Goal: Communication & Community: Answer question/provide support

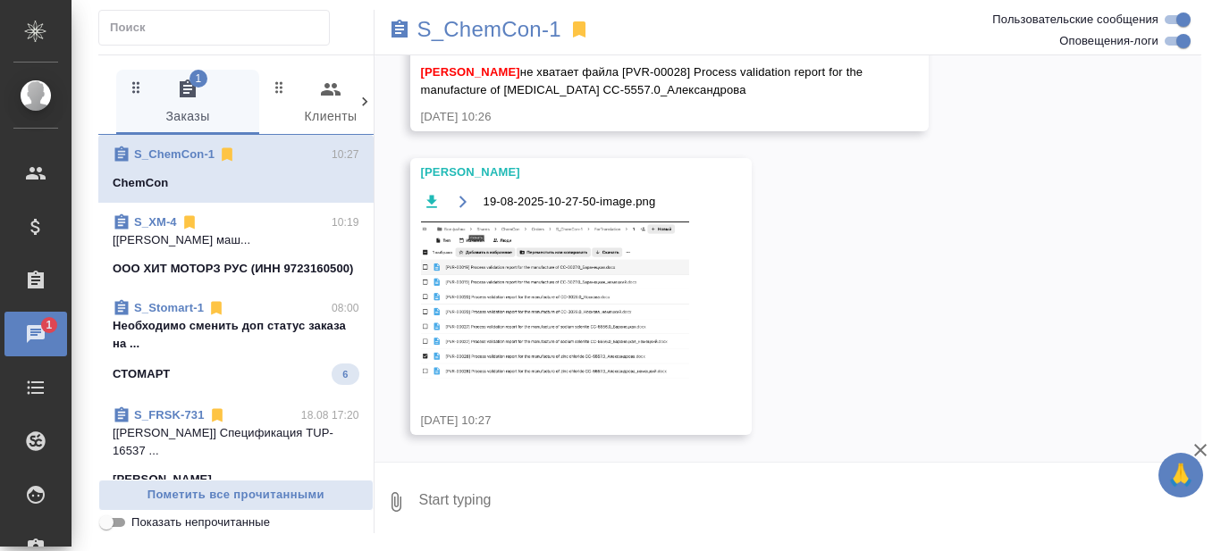
scroll to position [30879, 0]
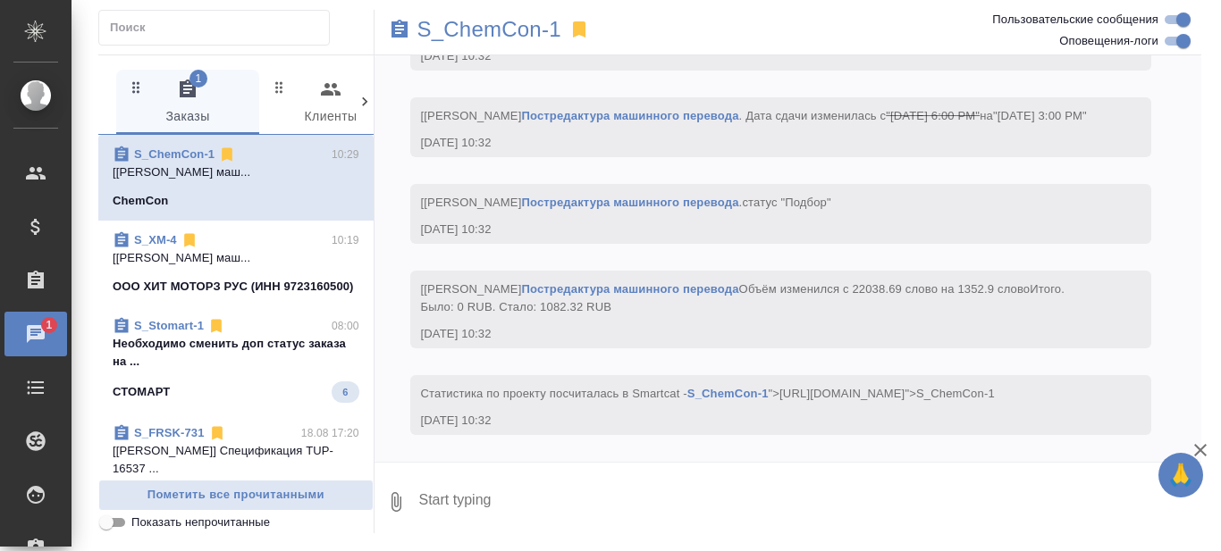
click at [234, 371] on p "Необходимо сменить доп статус заказа на ..." at bounding box center [236, 353] width 247 height 36
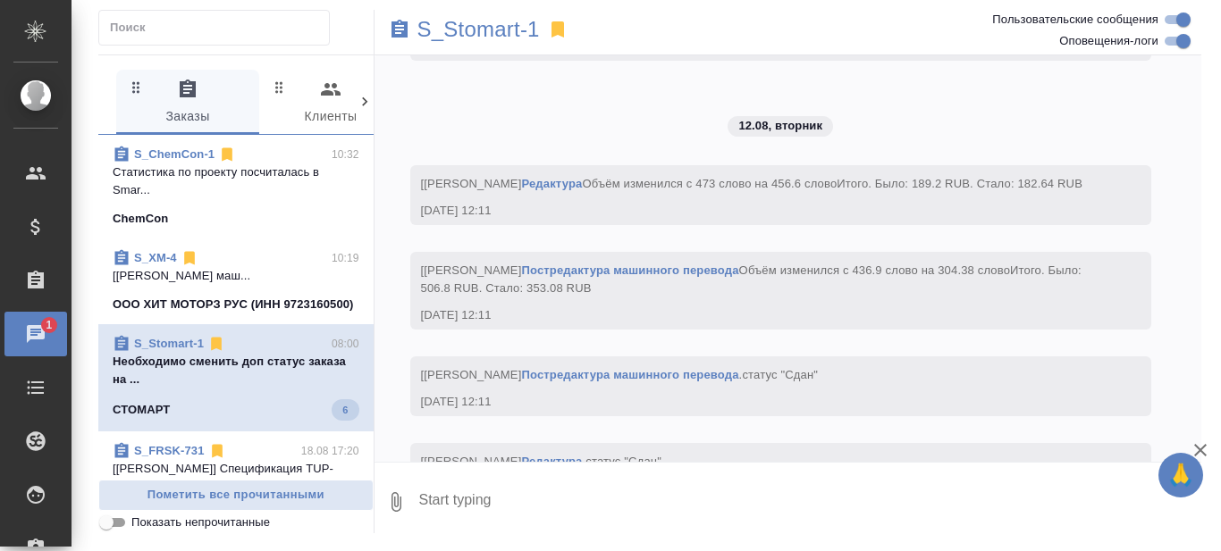
scroll to position [15082, 0]
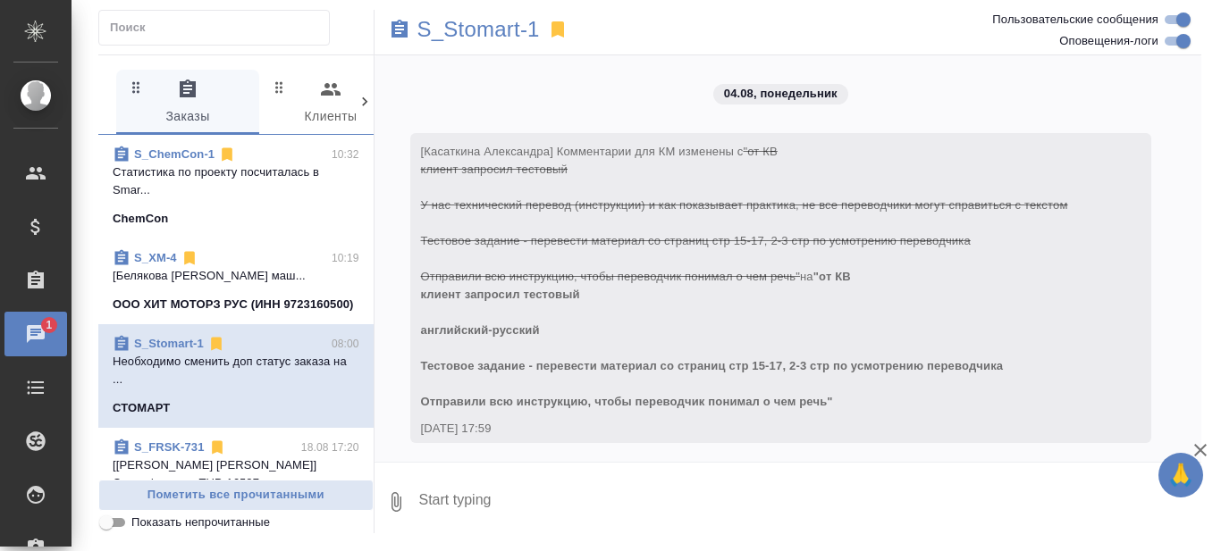
scroll to position [15082, 0]
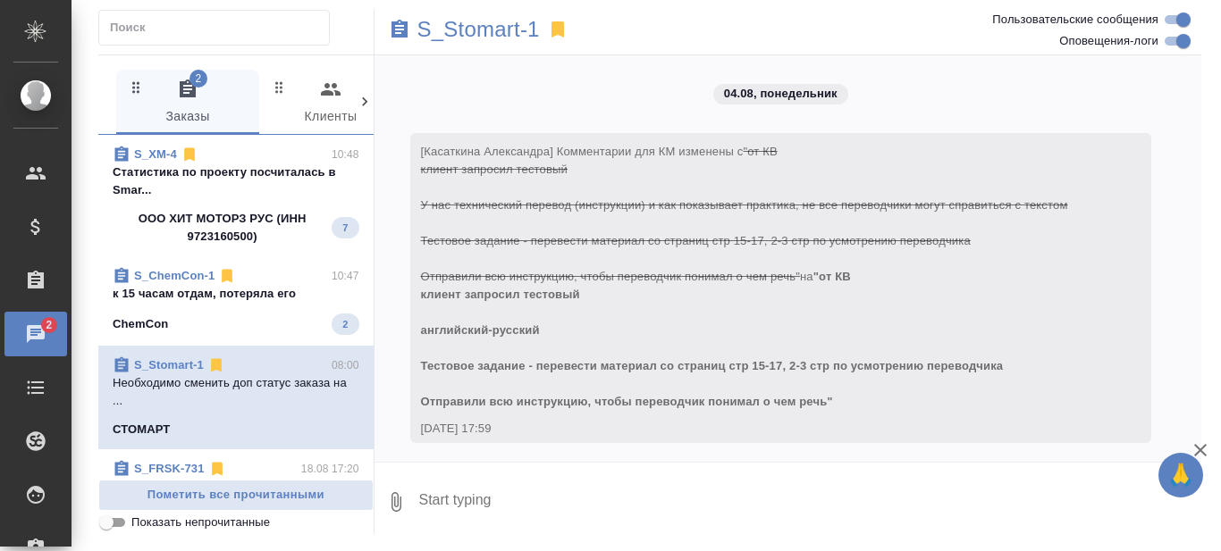
scroll to position [15082, 0]
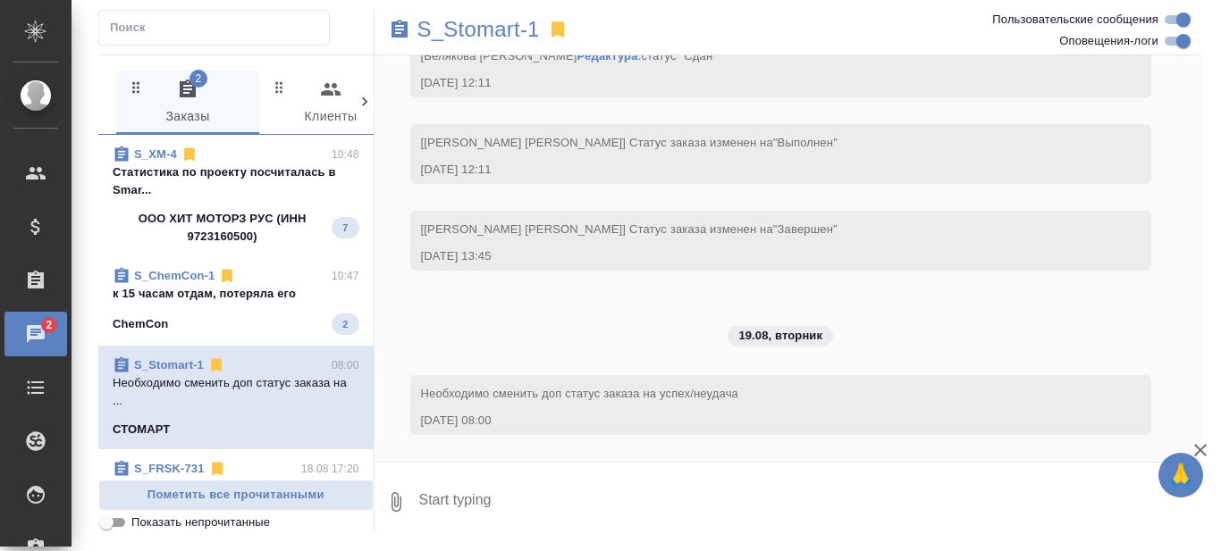
click at [258, 315] on div "ChemCon 2" at bounding box center [236, 324] width 247 height 21
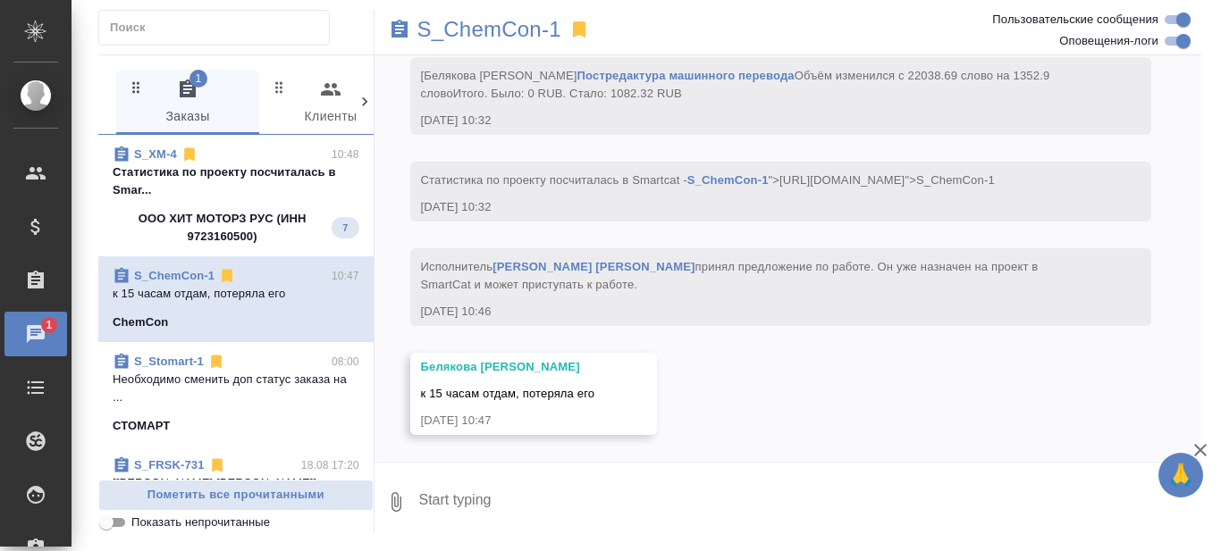
scroll to position [31965, 0]
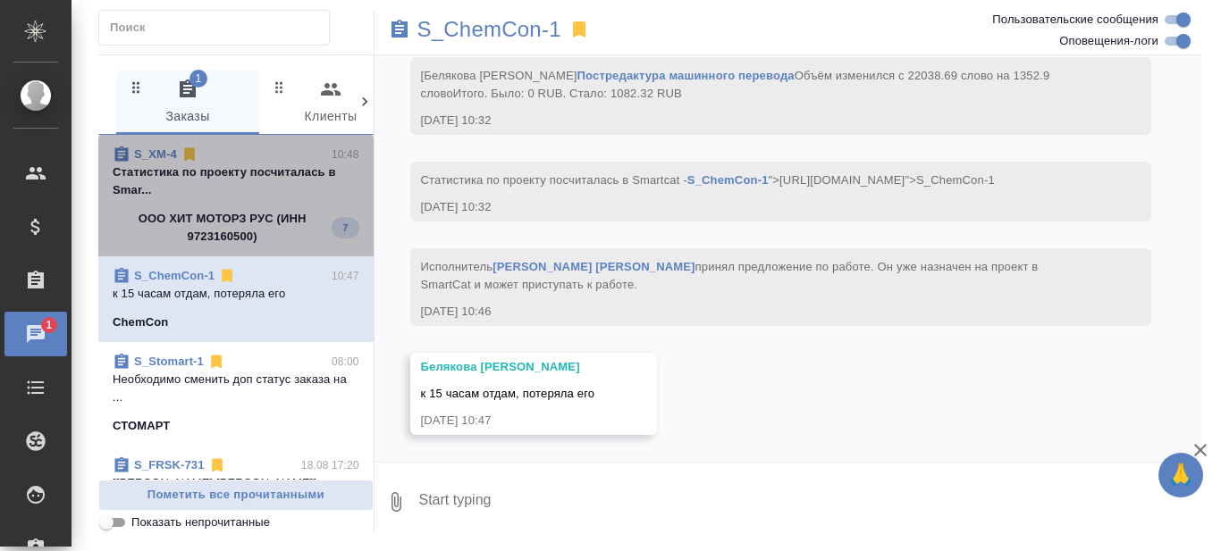
click at [238, 183] on p "Cтатистика по проекту посчиталась в Smar..." at bounding box center [236, 182] width 247 height 36
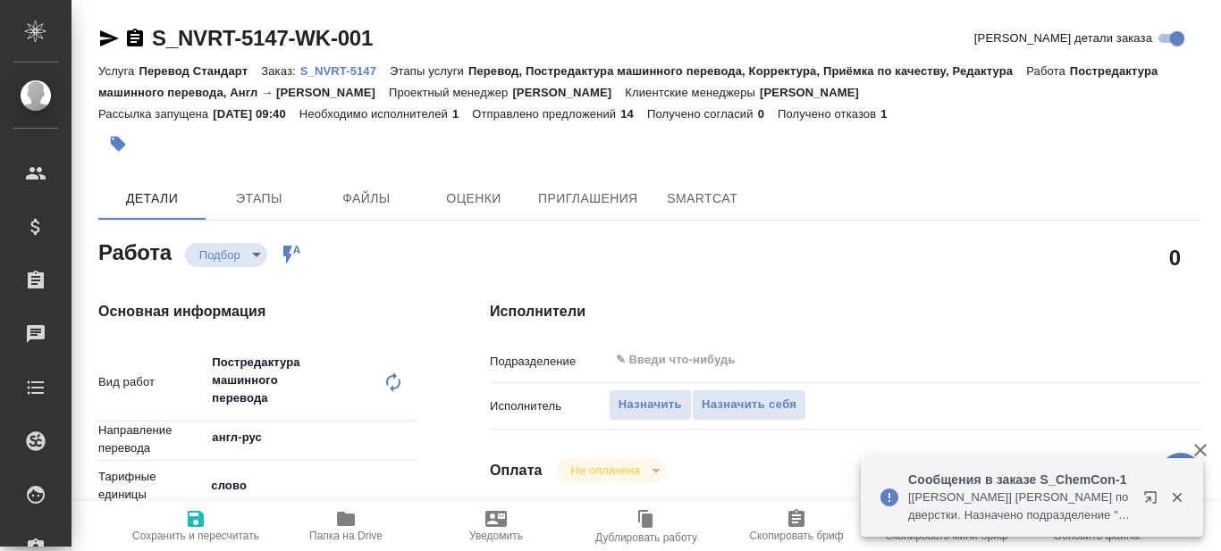
type textarea "x"
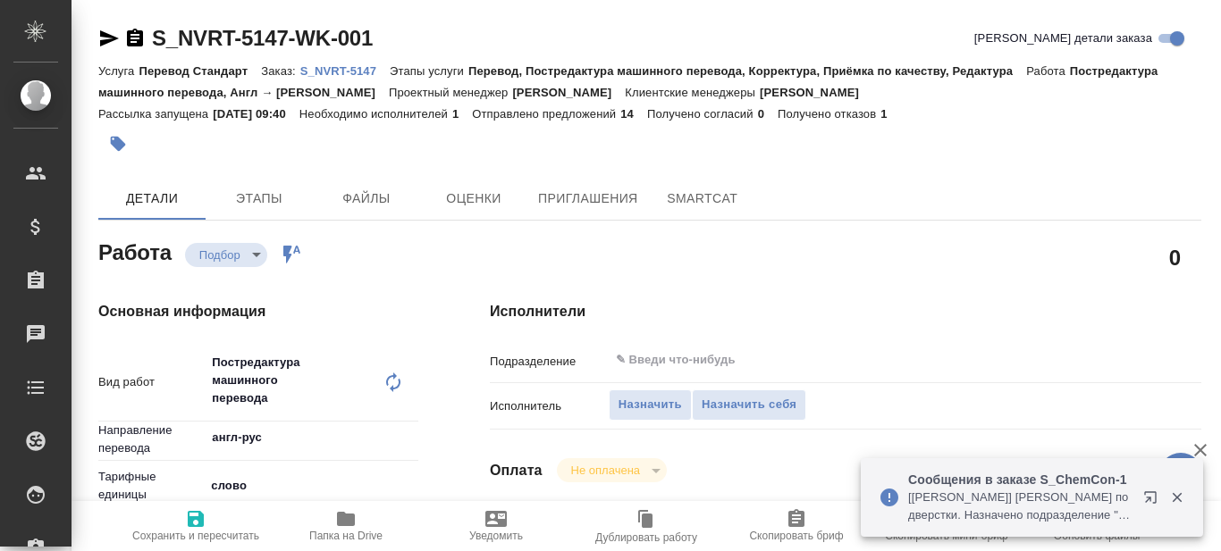
type textarea "x"
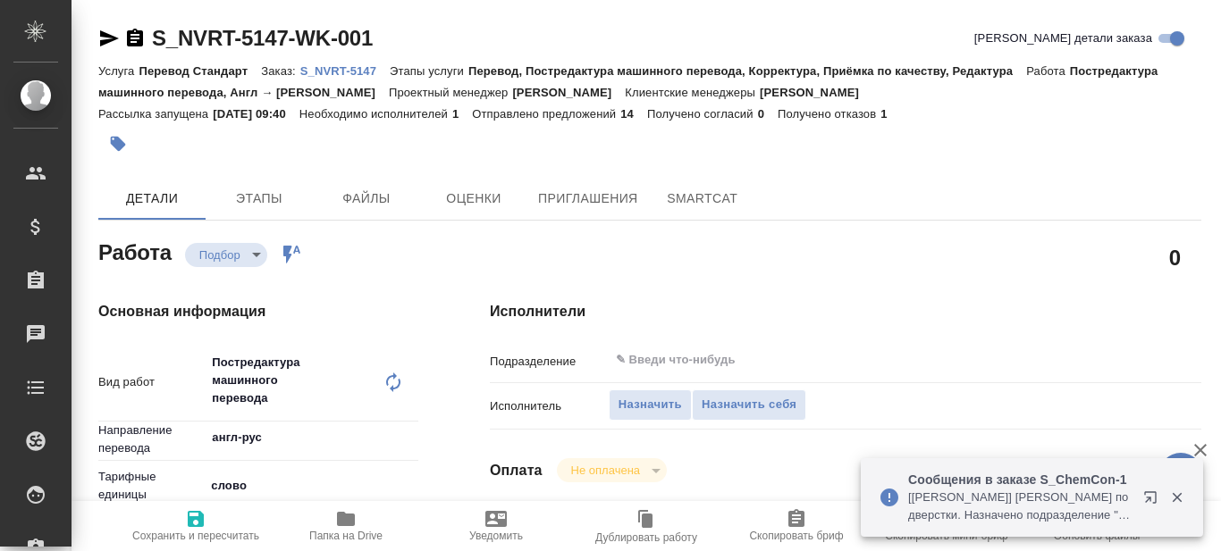
type textarea "x"
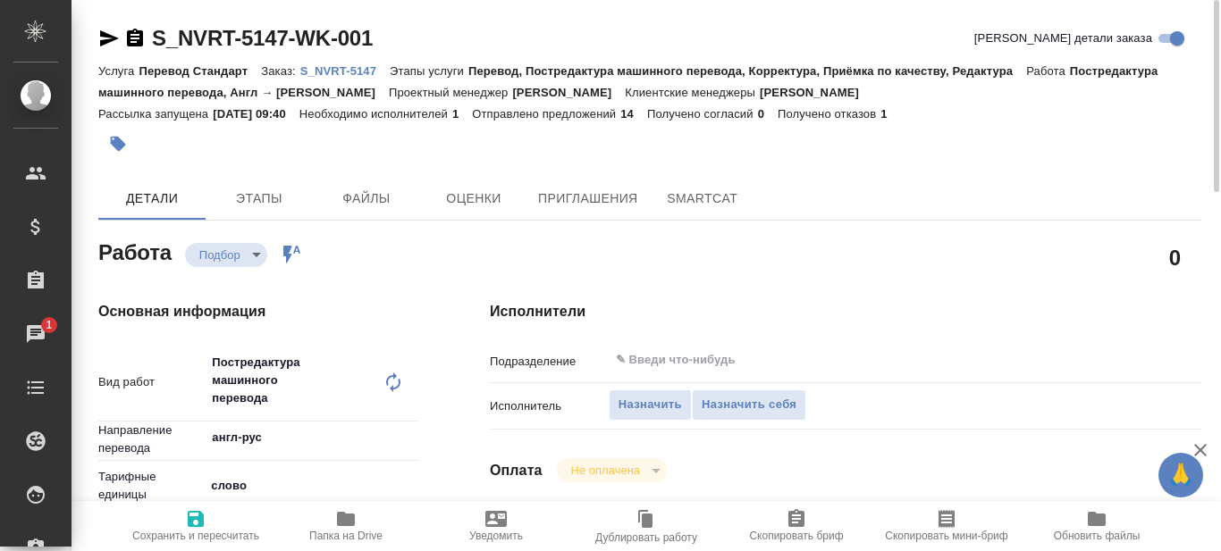
click at [345, 526] on icon "button" at bounding box center [346, 519] width 18 height 14
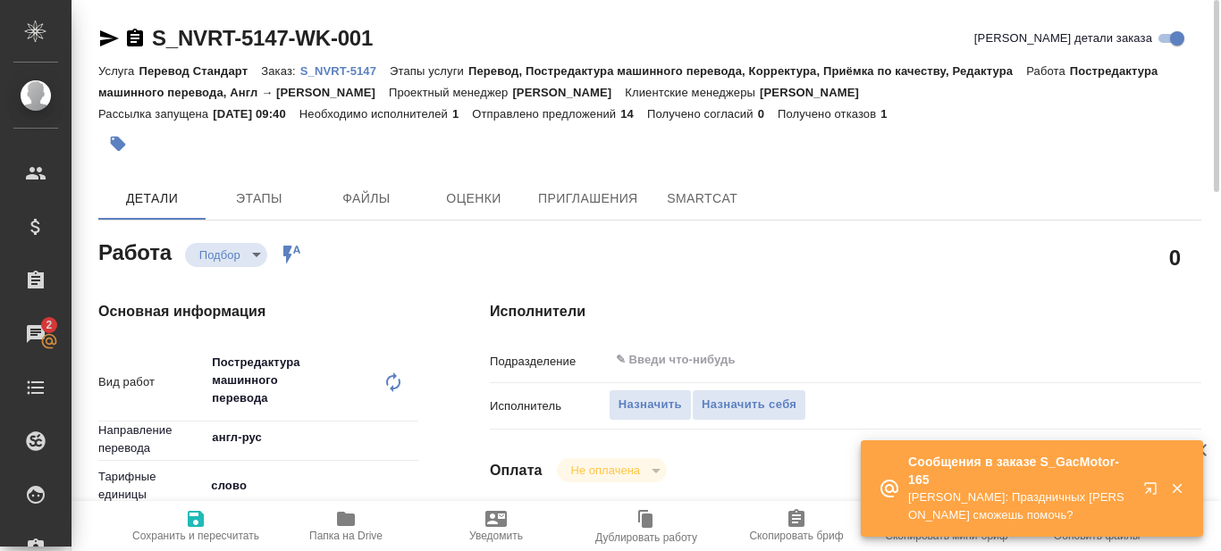
click at [257, 254] on body "🙏 .cls-1 fill:#fff; AWATERA Prazdnichnykh Olga Клиенты Спецификации Заказы 2 Ча…" at bounding box center [610, 275] width 1221 height 551
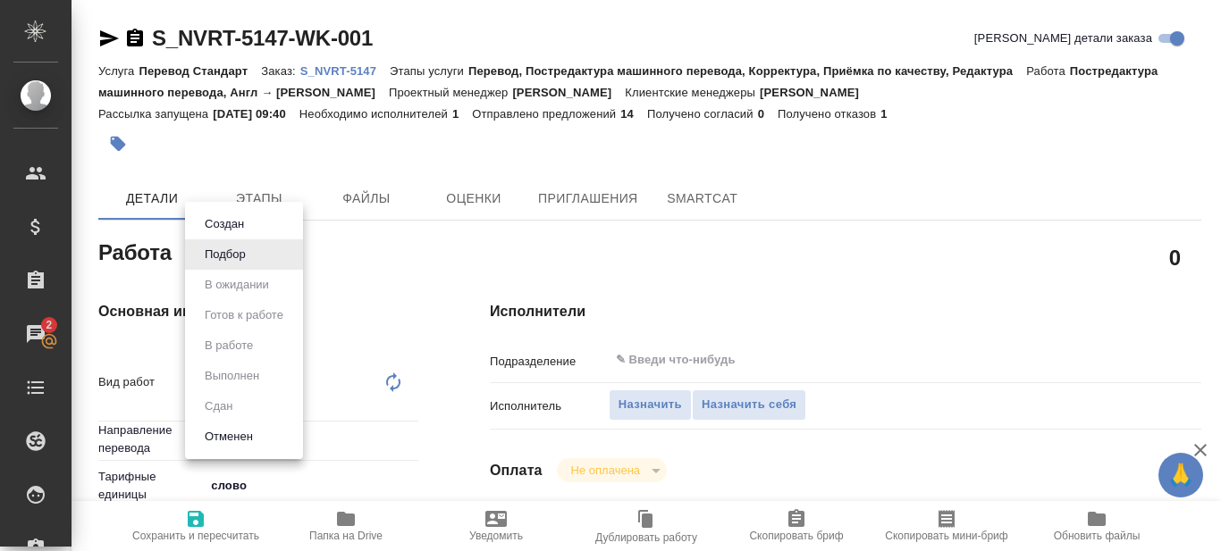
click at [552, 239] on div at bounding box center [610, 275] width 1221 height 551
click at [256, 252] on body "🙏 .cls-1 fill:#fff; AWATERA Prazdnichnykh Olga Клиенты Спецификации Заказы 2 Ча…" at bounding box center [610, 275] width 1221 height 551
click at [808, 198] on div at bounding box center [610, 275] width 1221 height 551
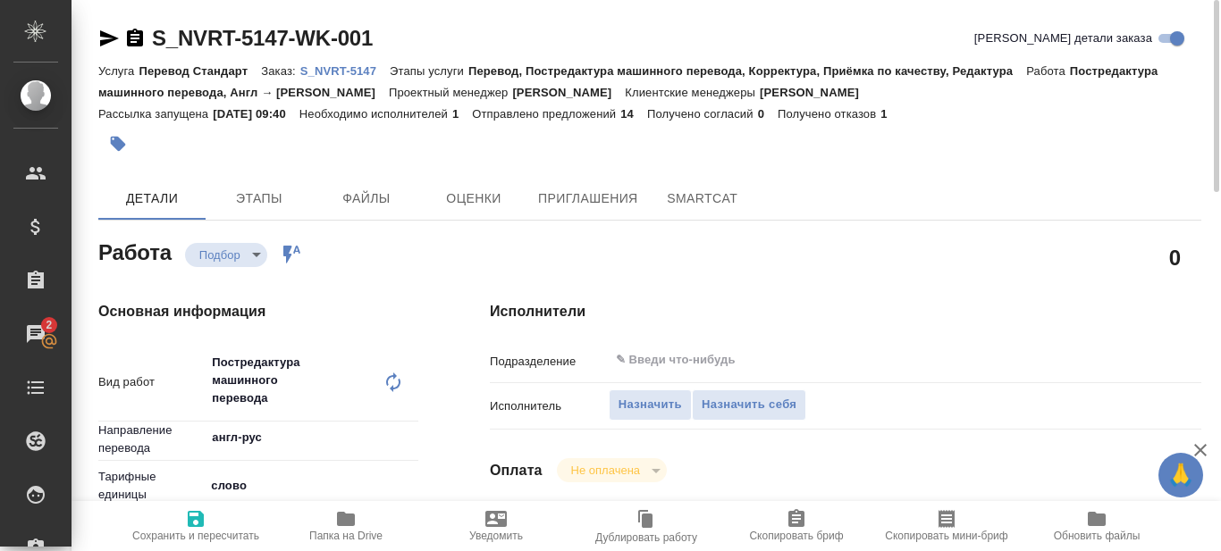
click at [254, 255] on body "🙏 .cls-1 fill:#fff; AWATERA Prazdnichnykh Olga Клиенты Спецификации Заказы 2 Ча…" at bounding box center [610, 275] width 1221 height 551
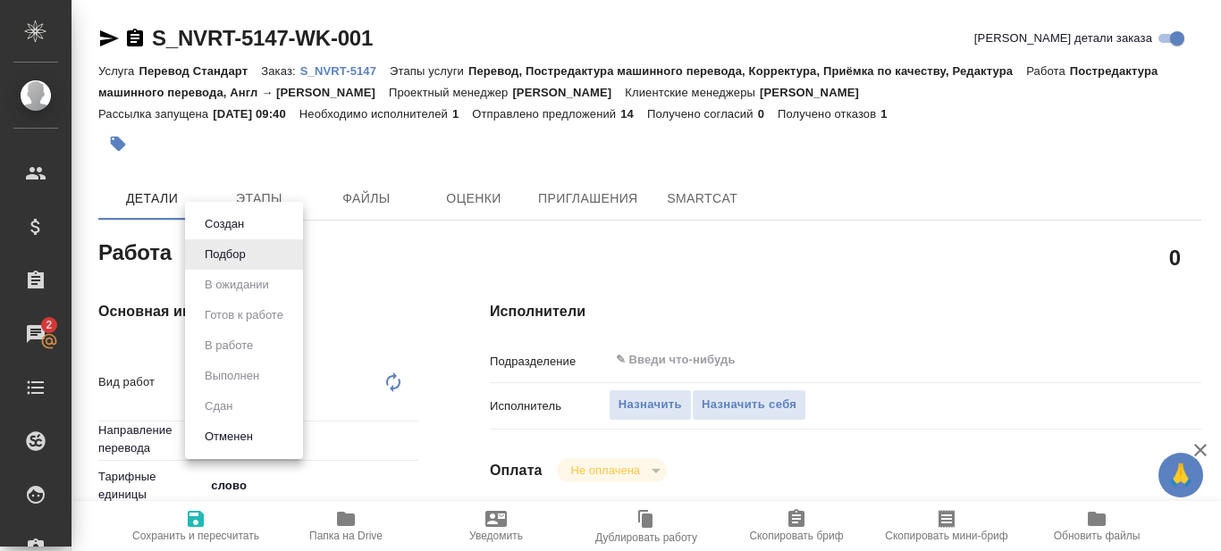
click at [949, 168] on div at bounding box center [610, 275] width 1221 height 551
click at [256, 255] on body "🙏 .cls-1 fill:#fff; AWATERA Prazdnichnykh Olga Клиенты Спецификации Заказы 2 Ча…" at bounding box center [610, 275] width 1221 height 551
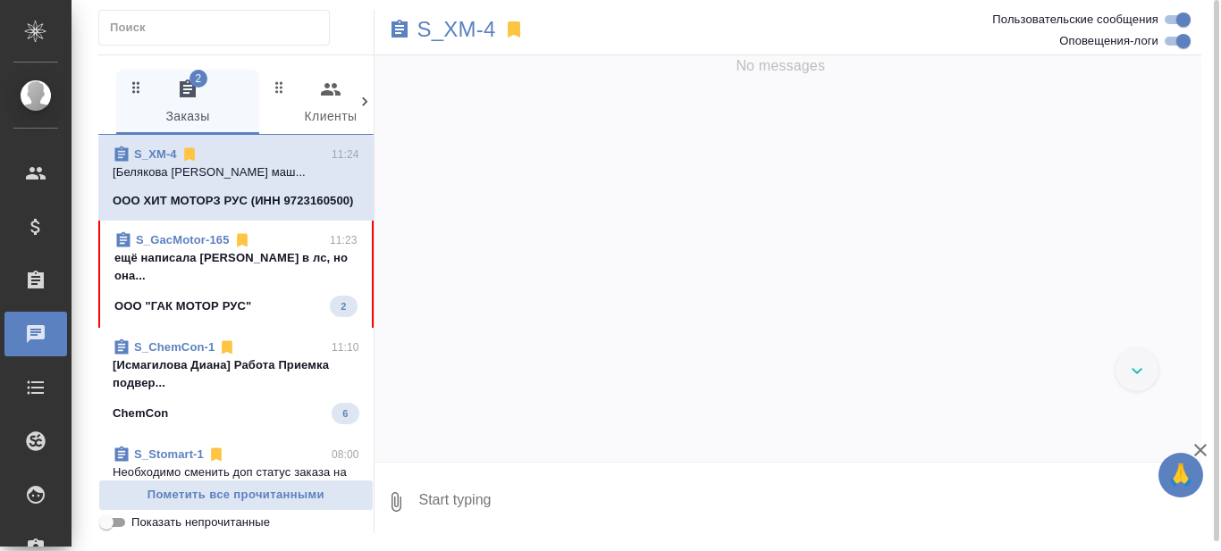
click at [230, 317] on span "S_GacMotor-165 11:23 ещё написала Полине Янченко в лс, но она... ООО "ГАК МОТОР…" at bounding box center [235, 274] width 243 height 86
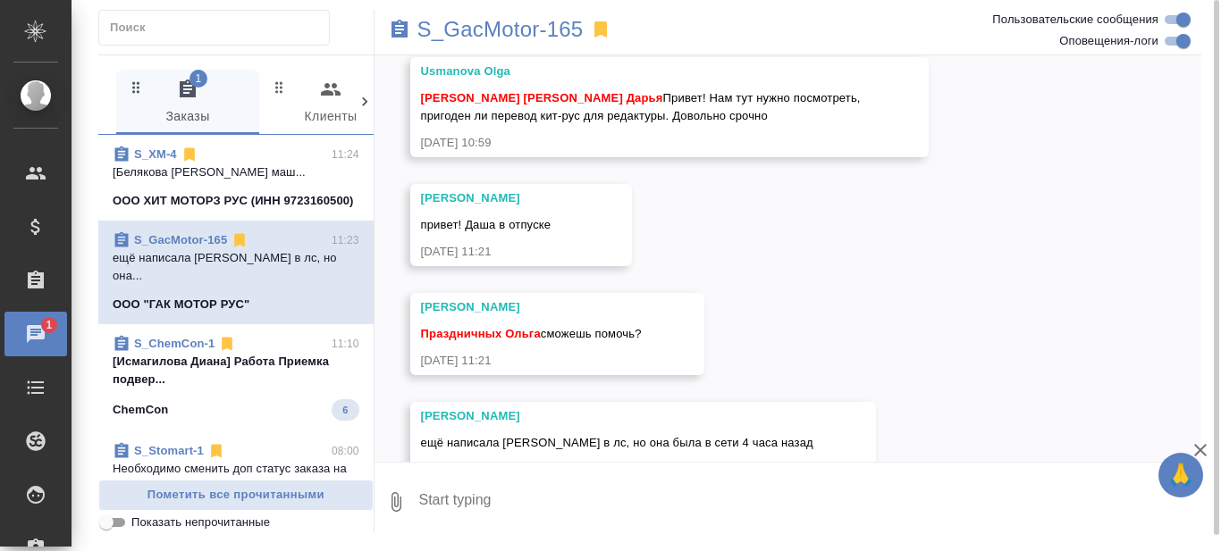
scroll to position [686, 0]
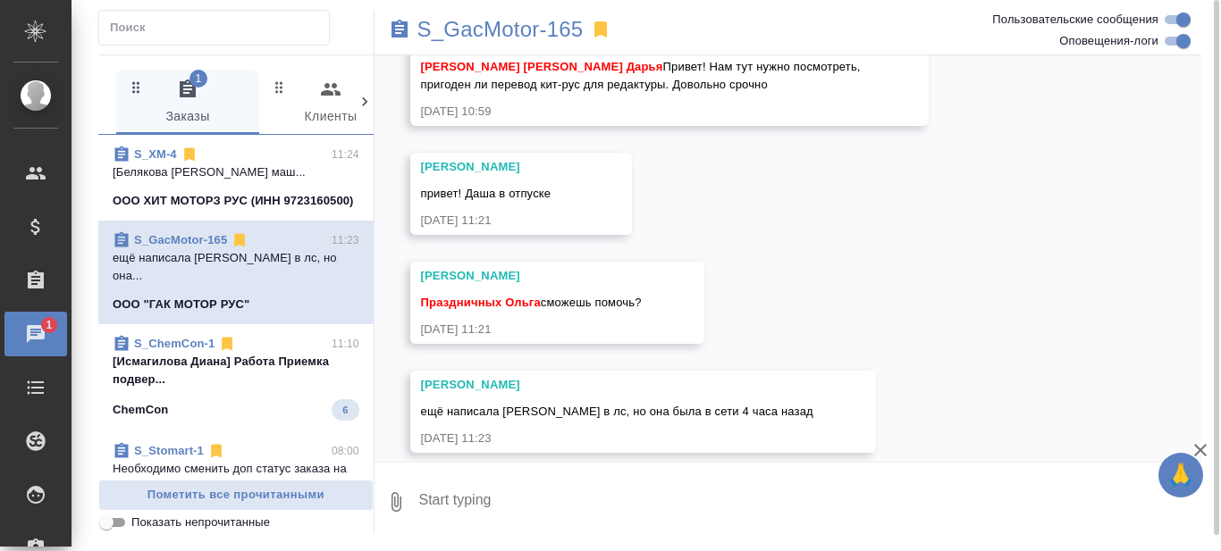
click at [535, 509] on textarea at bounding box center [809, 502] width 785 height 61
click at [567, 521] on textarea "привет! я на совзоне до 12:00 ждет?" at bounding box center [794, 502] width 755 height 61
click at [528, 27] on p "S_GacMotor-165" at bounding box center [500, 30] width 166 height 18
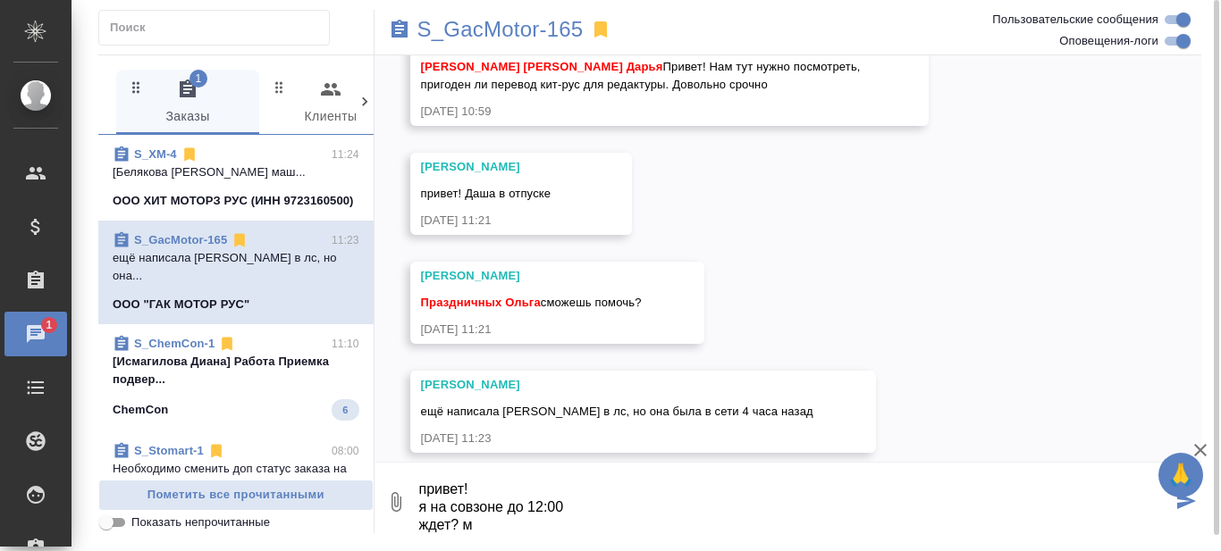
click at [534, 528] on textarea "привет! я на совзоне до 12:00 ждет? м" at bounding box center [794, 502] width 755 height 61
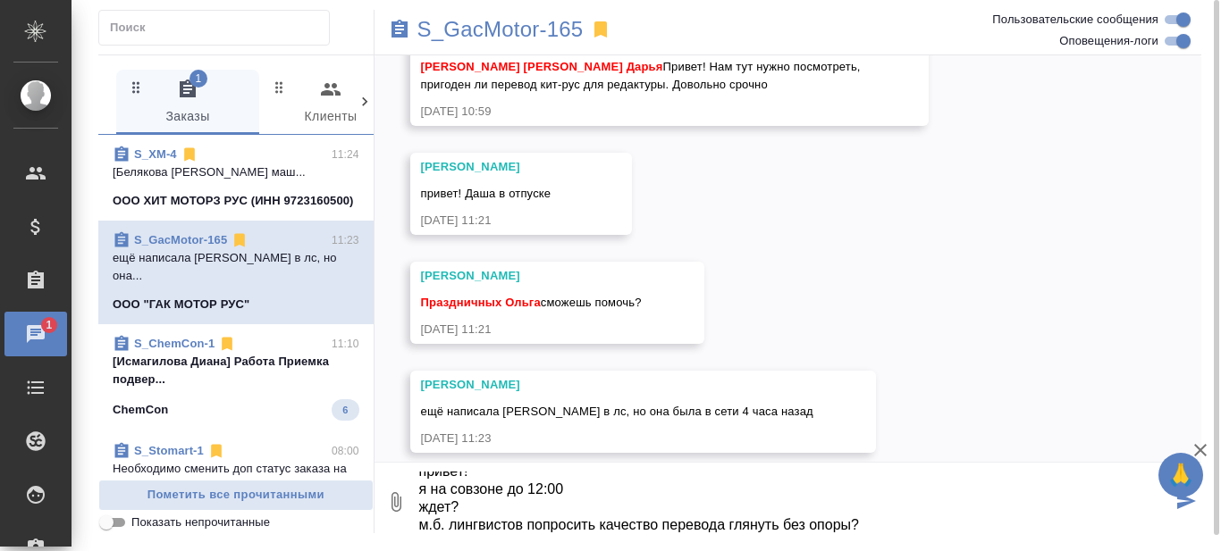
type textarea "привет! я на совзоне до 12:00 ждет? м.б. лингвистов попросить качество перевода…"
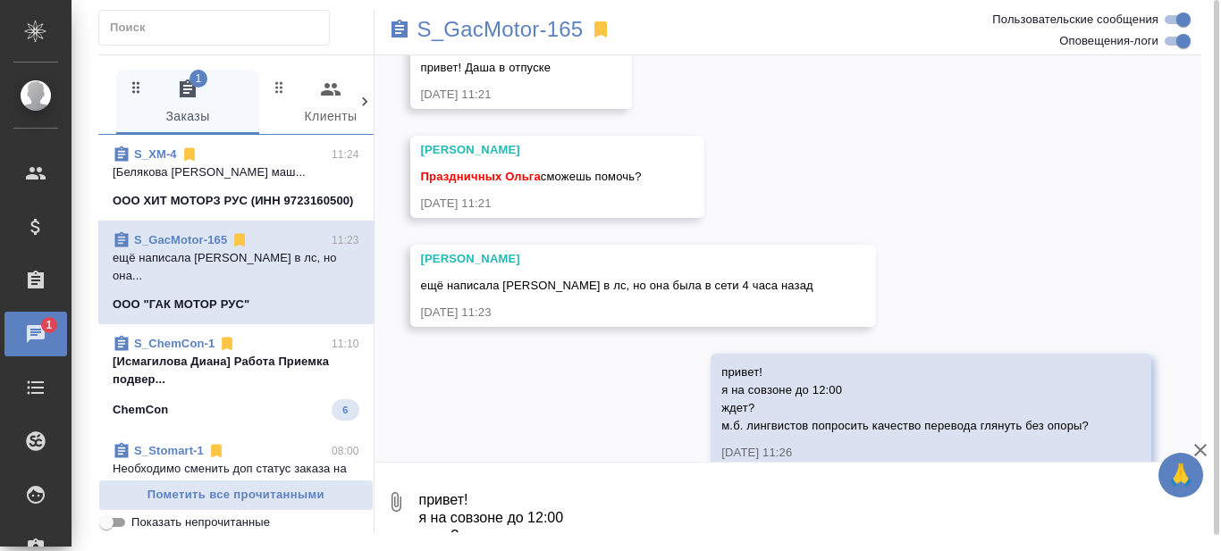
scroll to position [827, 0]
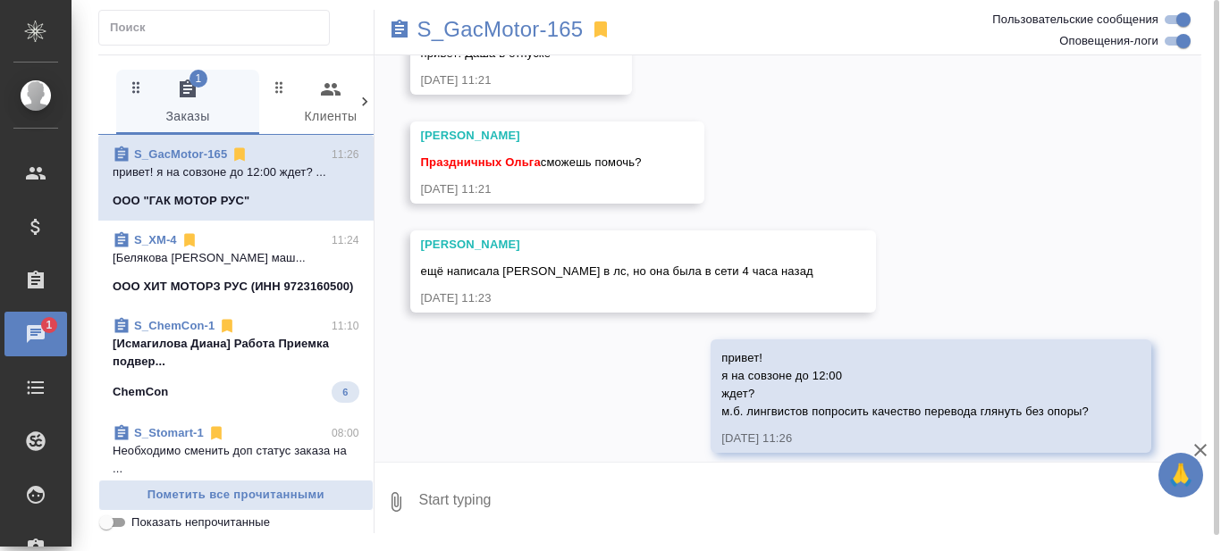
click at [465, 370] on div "19.08, вторник [Усманова Ольга] Клиент оставил комментарий: "Закрывающие направ…" at bounding box center [788, 258] width 828 height 407
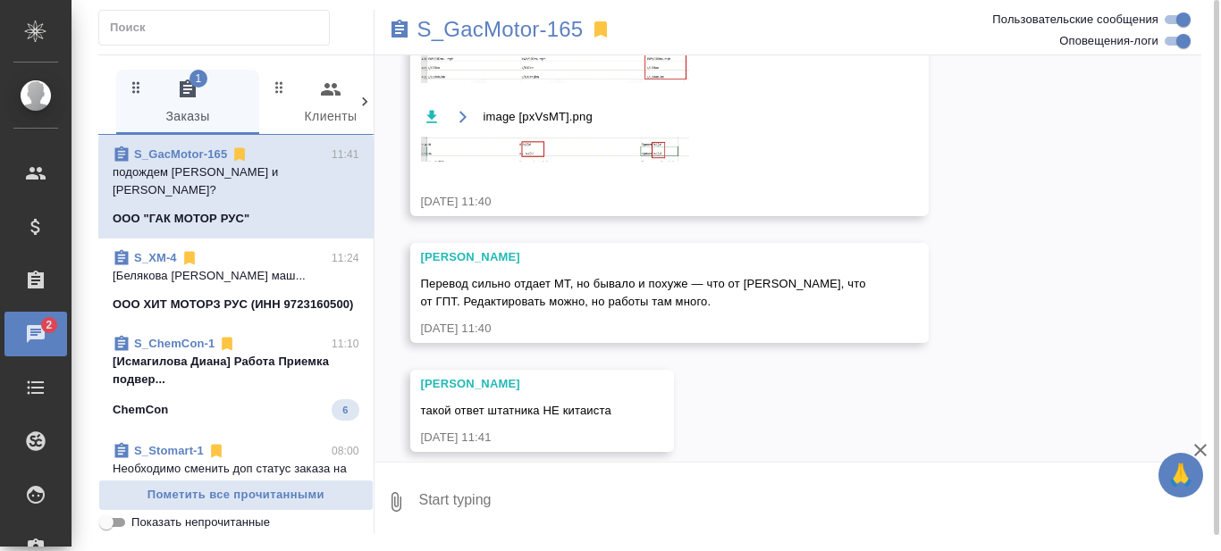
scroll to position [1652, 0]
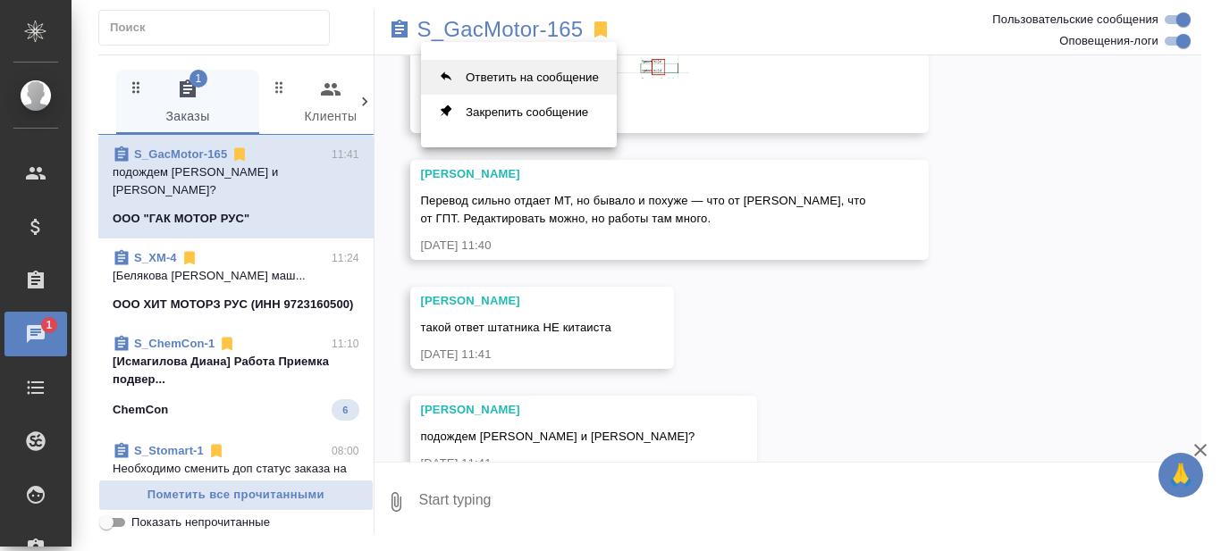
click at [530, 63] on button "Ответить на сообщение" at bounding box center [519, 77] width 196 height 35
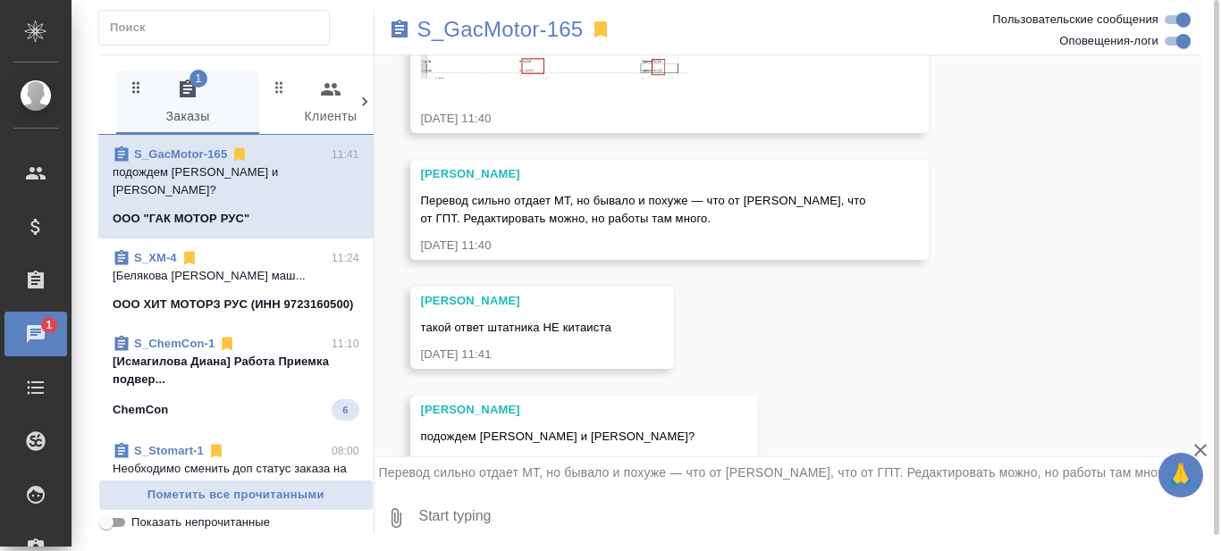
click at [667, 513] on textarea at bounding box center [809, 518] width 785 height 61
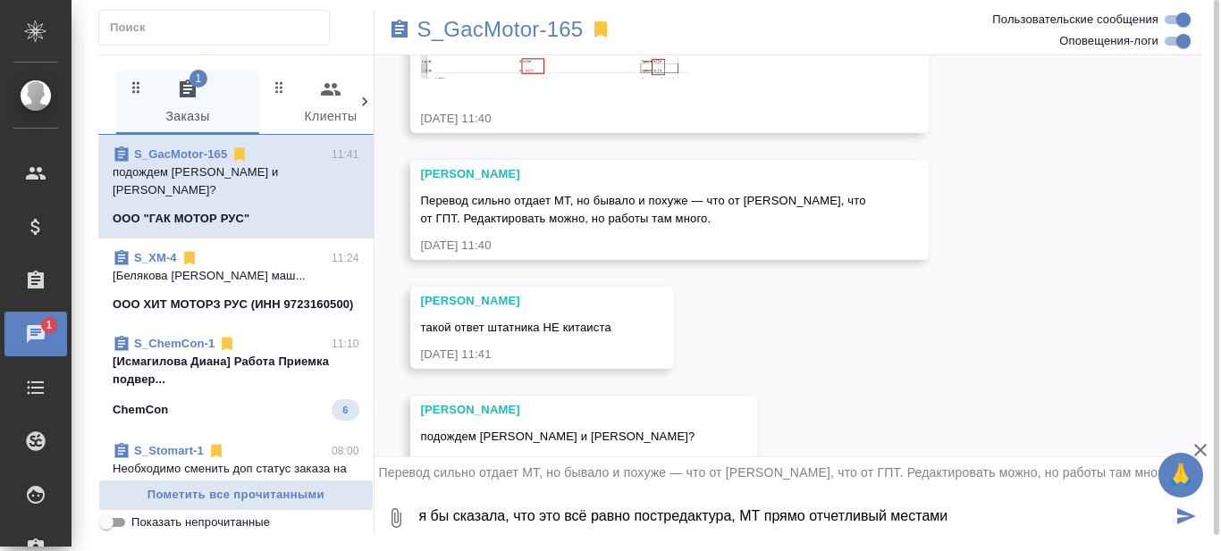
type textarea "я бы сказала, что это всё равно постредактура, МТ прямо отчетливый местами"
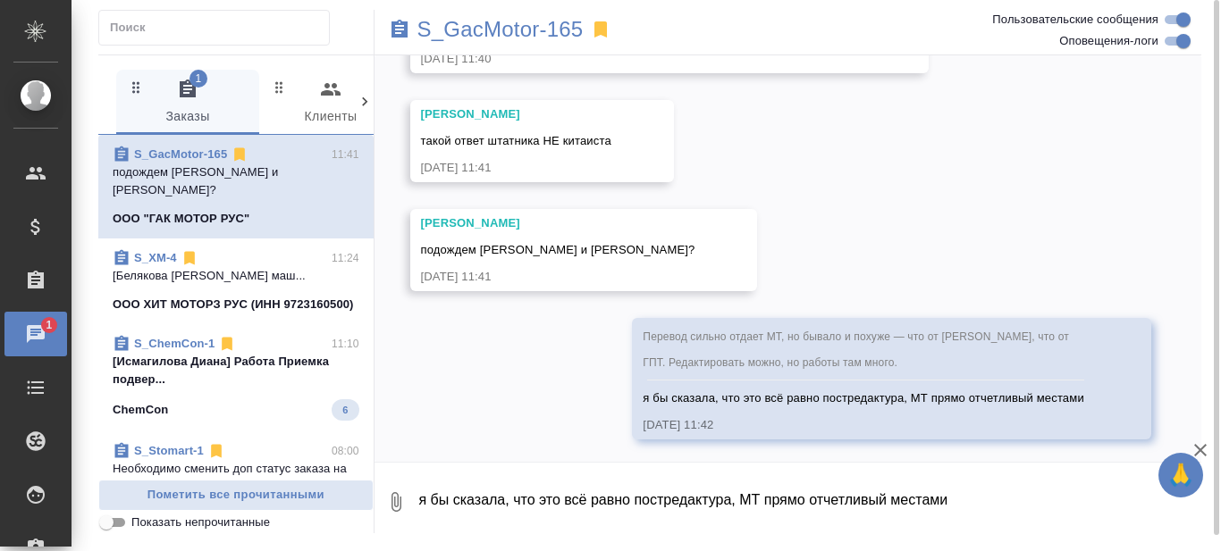
scroll to position [1843, 0]
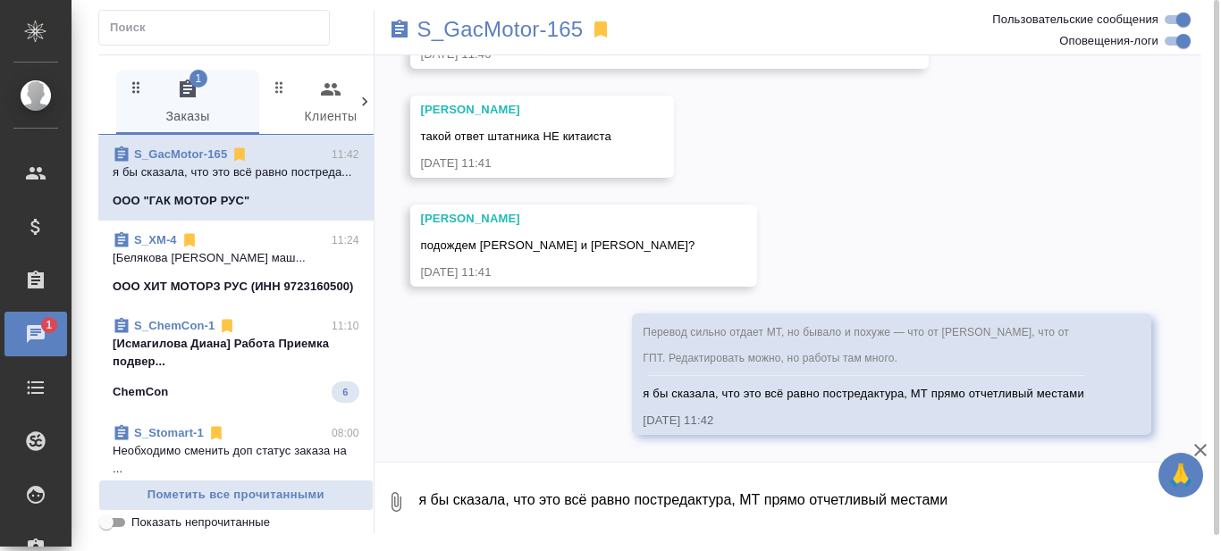
click at [266, 371] on p "[Исмагилова Диана] Работа Приемка подвер..." at bounding box center [236, 353] width 247 height 36
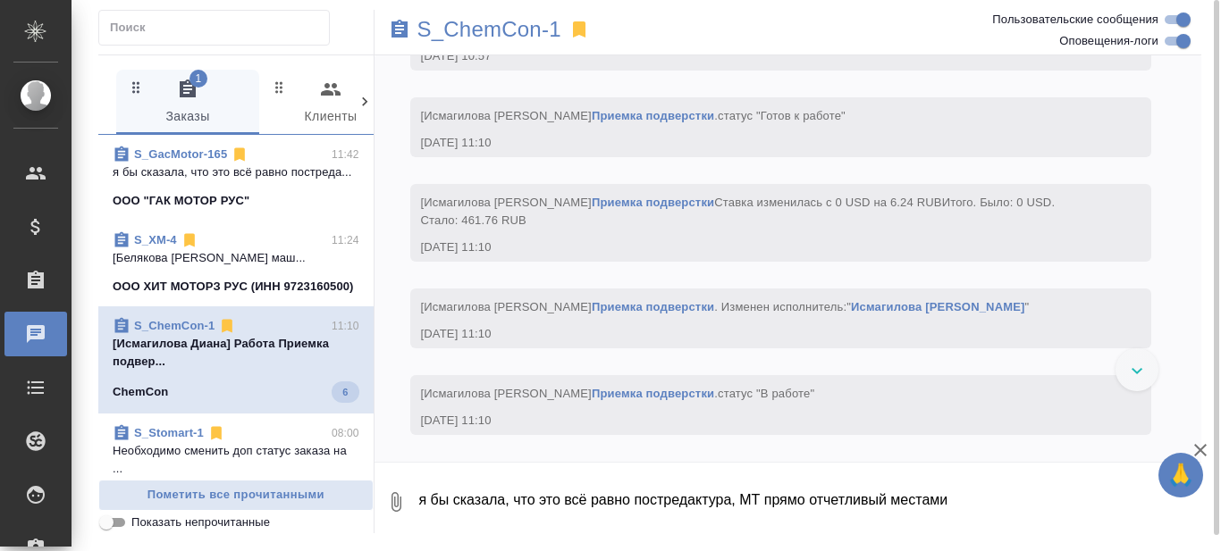
scroll to position [32401, 0]
click at [1140, 375] on div at bounding box center [1136, 370] width 43 height 43
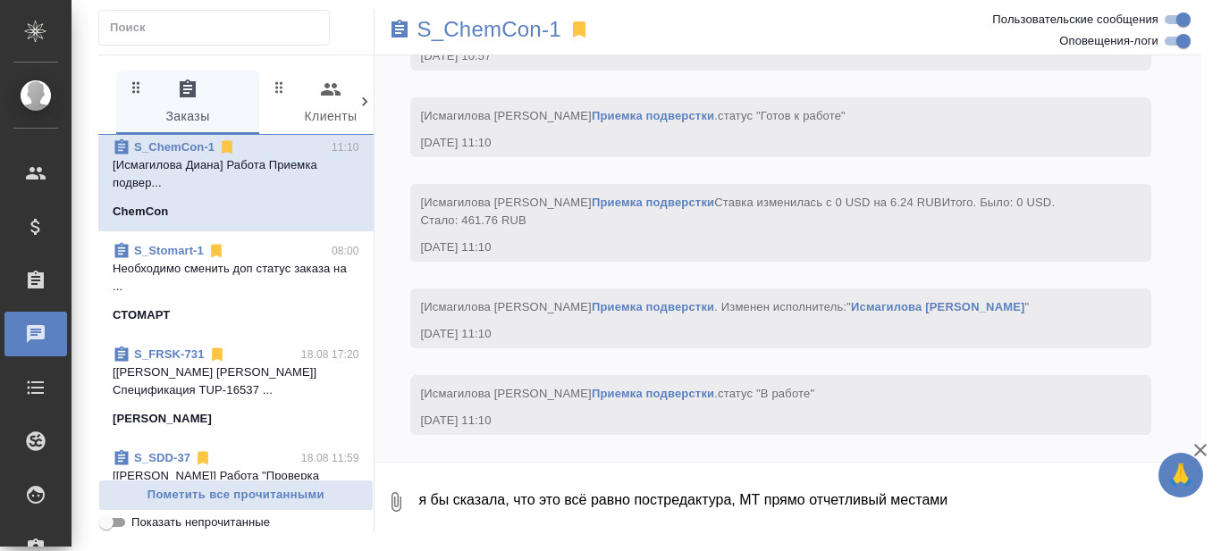
scroll to position [0, 0]
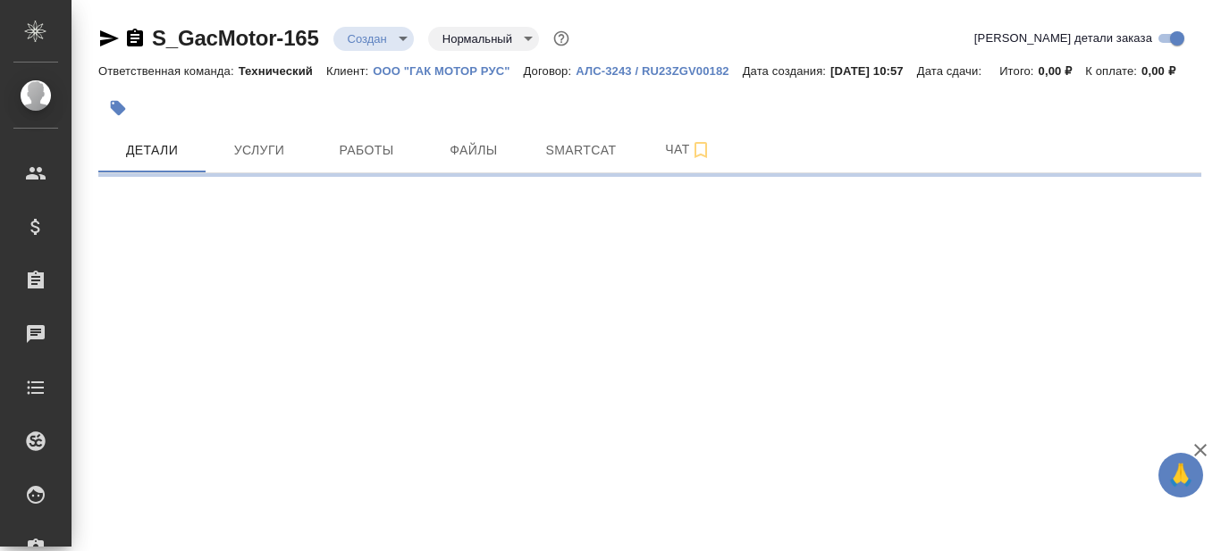
select select "RU"
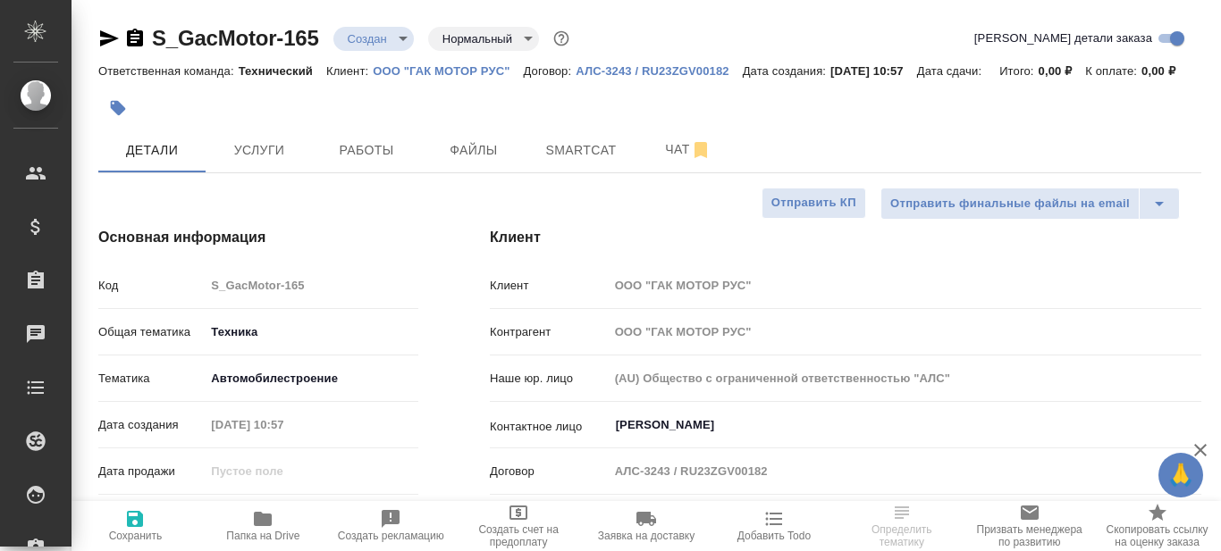
type textarea "x"
type input "[PERSON_NAME]"
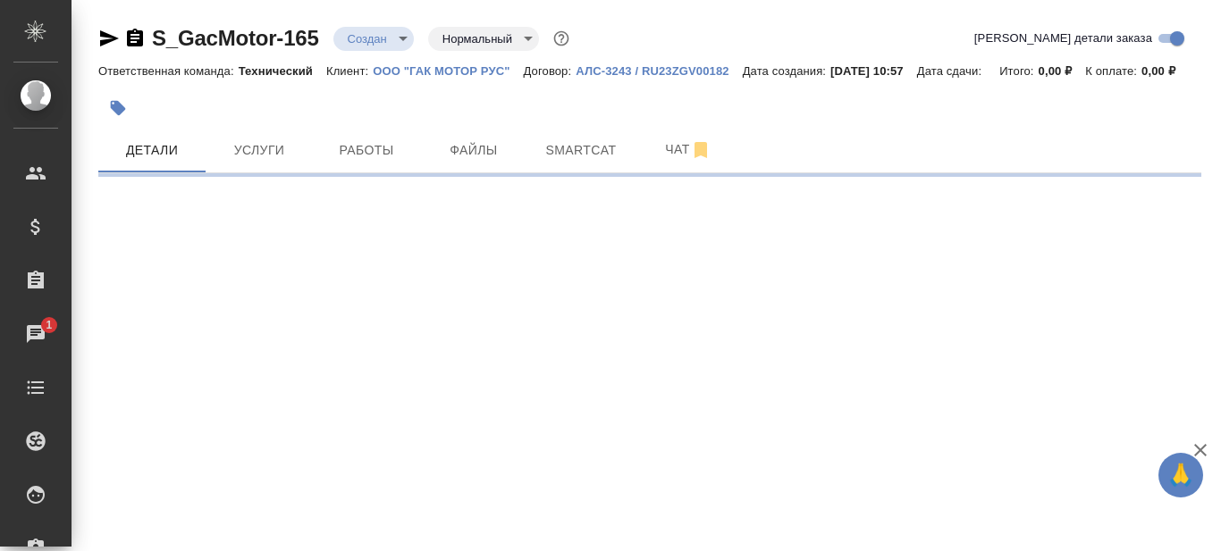
select select "RU"
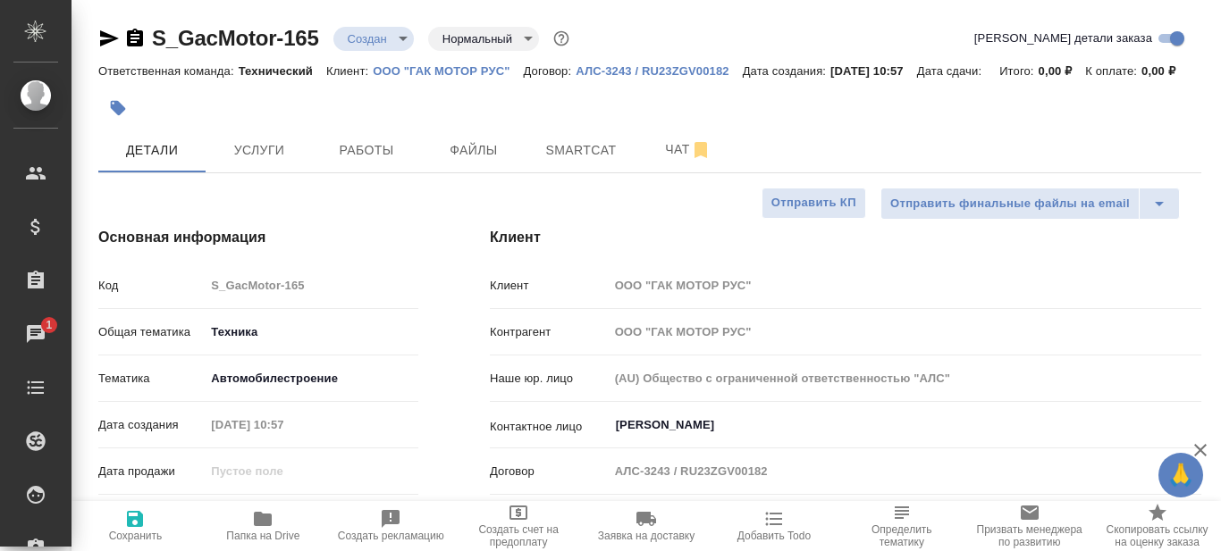
type textarea "x"
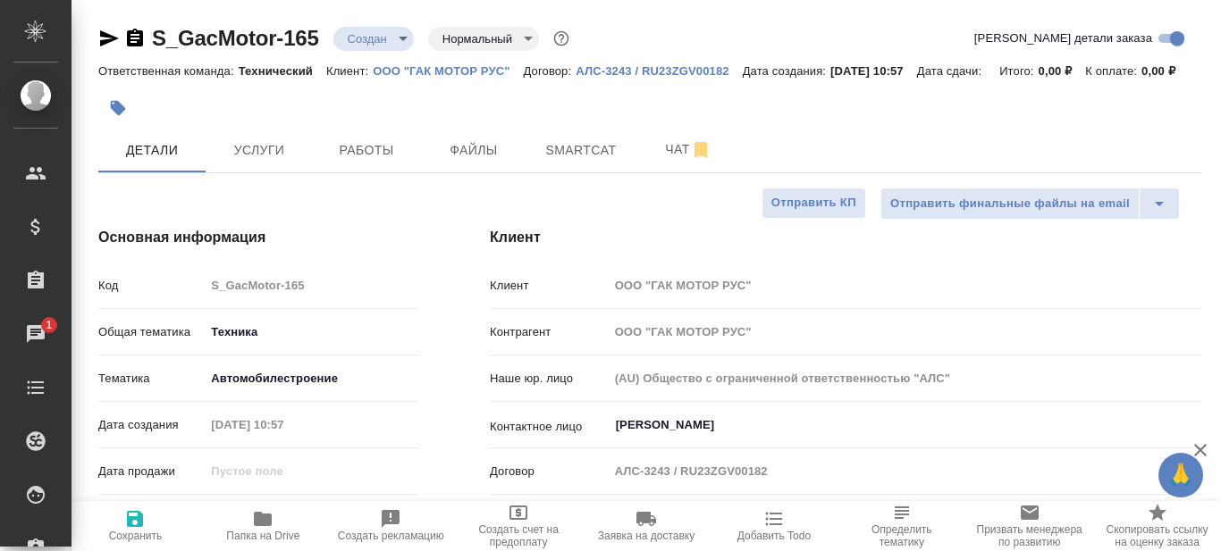
type textarea "x"
click at [263, 526] on icon "button" at bounding box center [263, 519] width 18 height 14
type textarea "x"
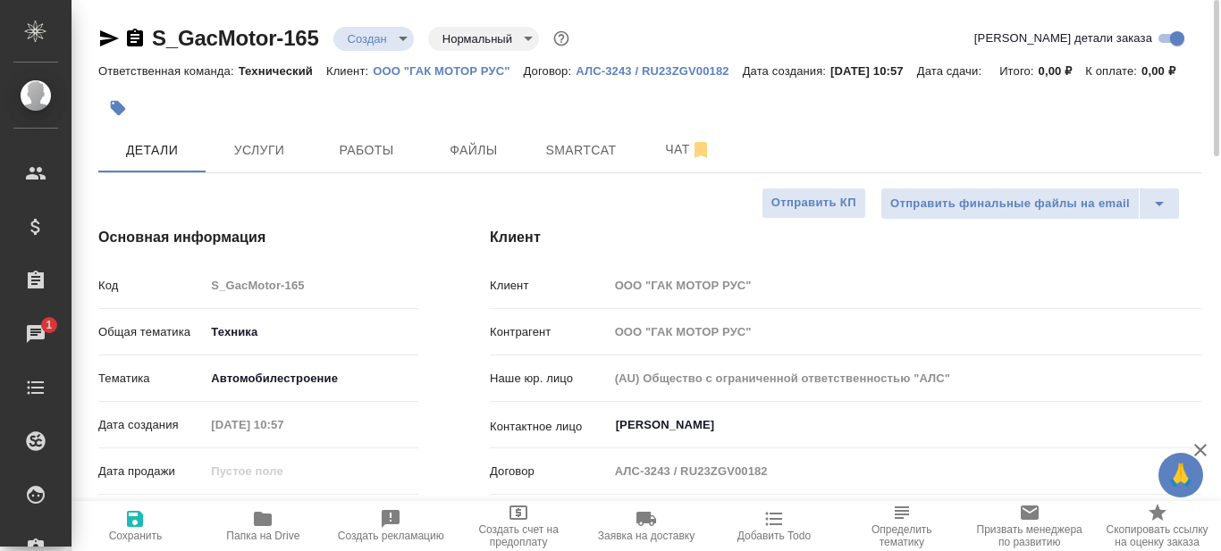
type textarea "x"
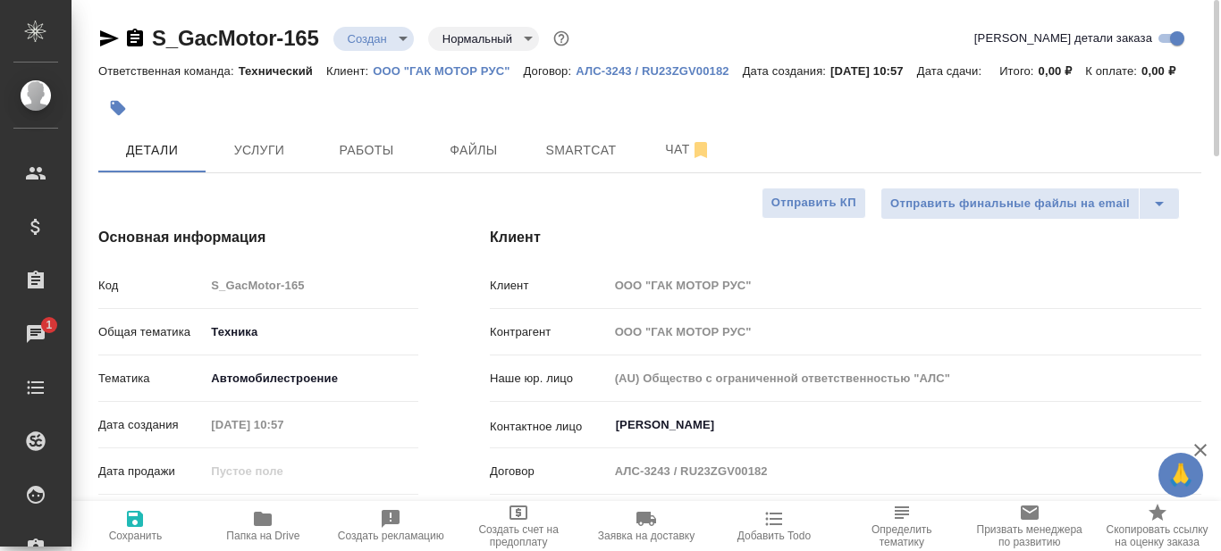
type textarea "x"
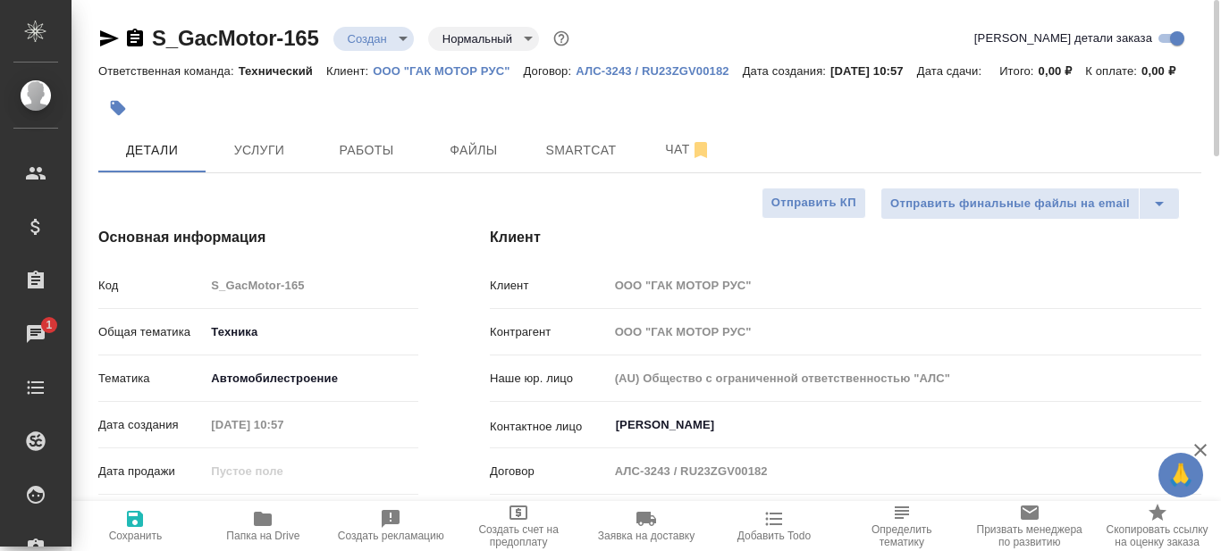
type textarea "x"
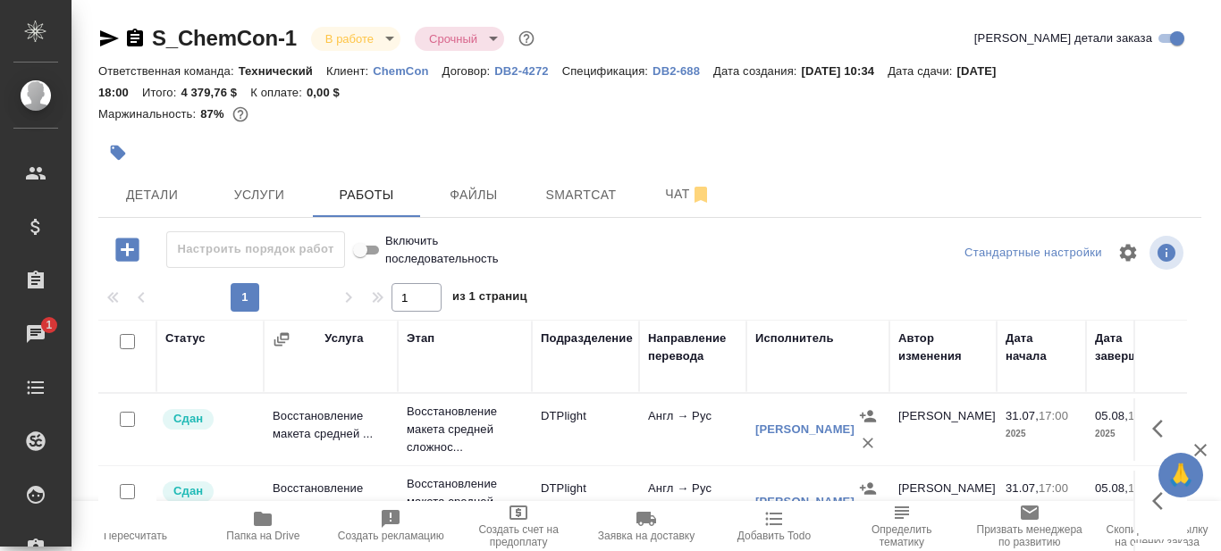
scroll to position [67, 0]
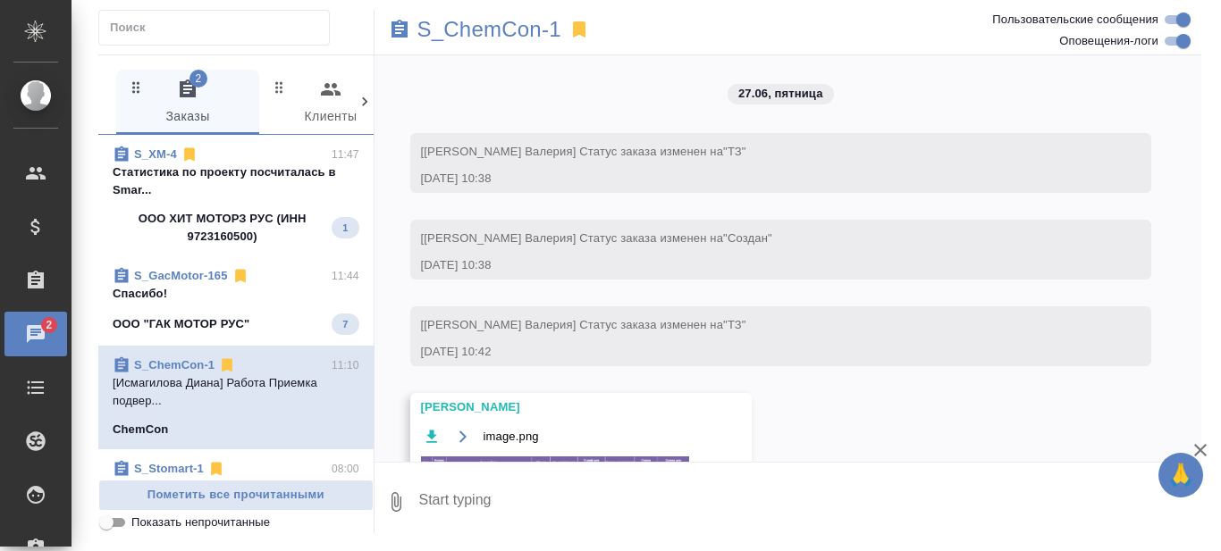
scroll to position [33008, 0]
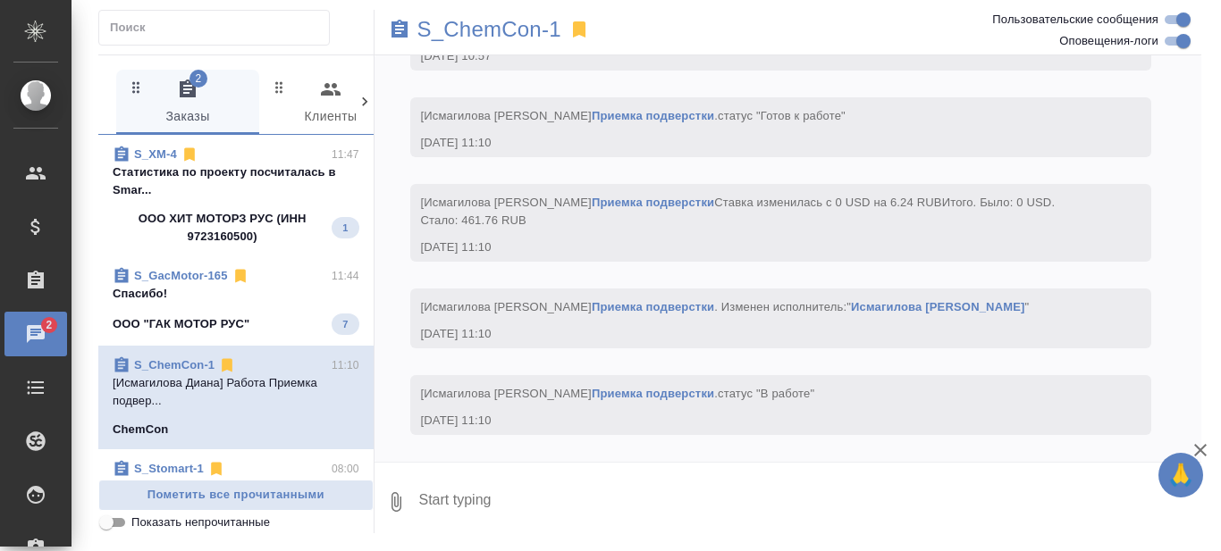
click at [165, 298] on p "Спасибо!" at bounding box center [236, 294] width 247 height 18
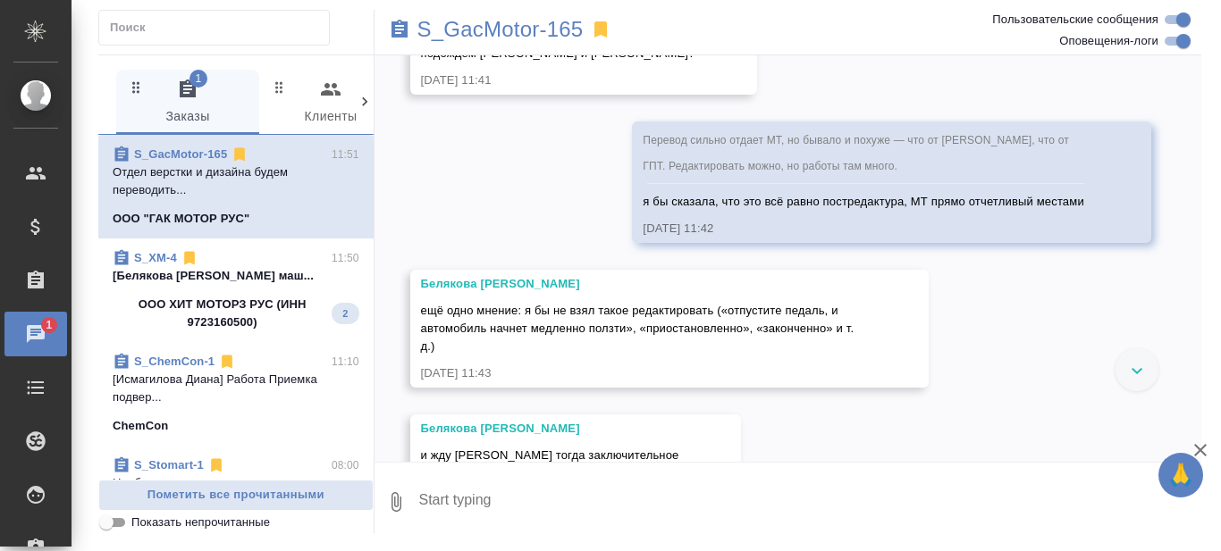
scroll to position [1980, 0]
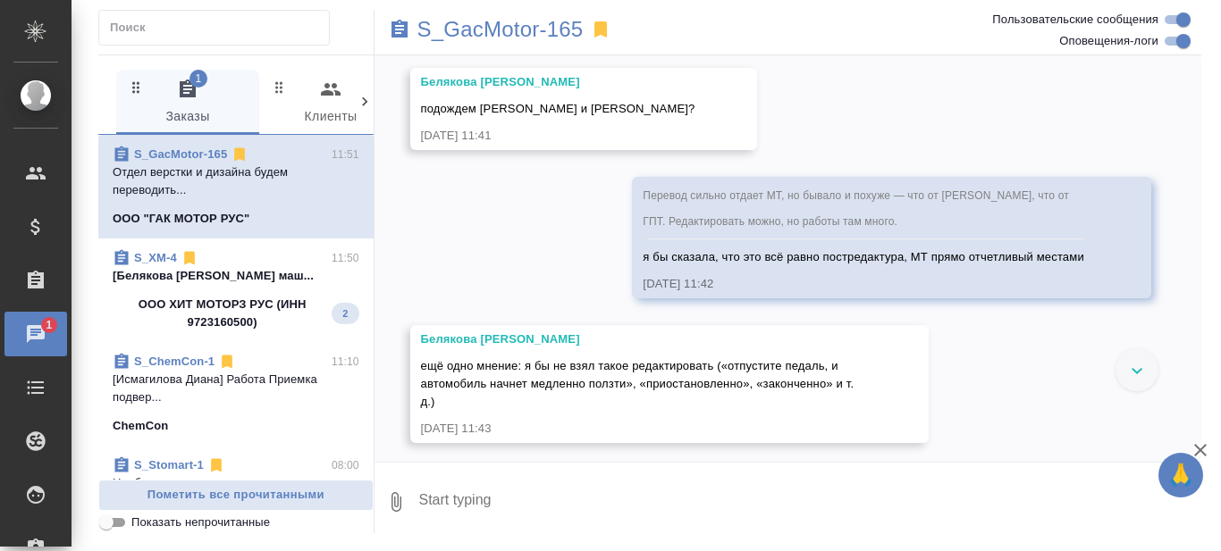
click at [243, 285] on p "[Белякова [PERSON_NAME] маш..." at bounding box center [236, 276] width 247 height 18
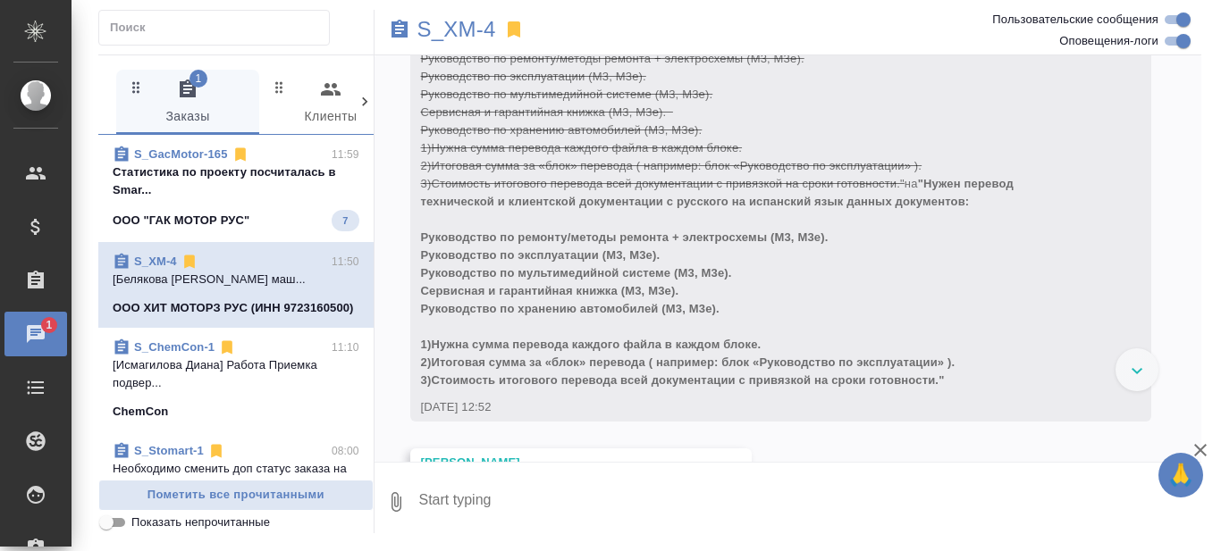
click at [231, 186] on span "S_GacMotor-165 11:59 Cтатистика по проекту посчиталась в Smar... ООО "ГАК МОТОР…" at bounding box center [236, 189] width 247 height 86
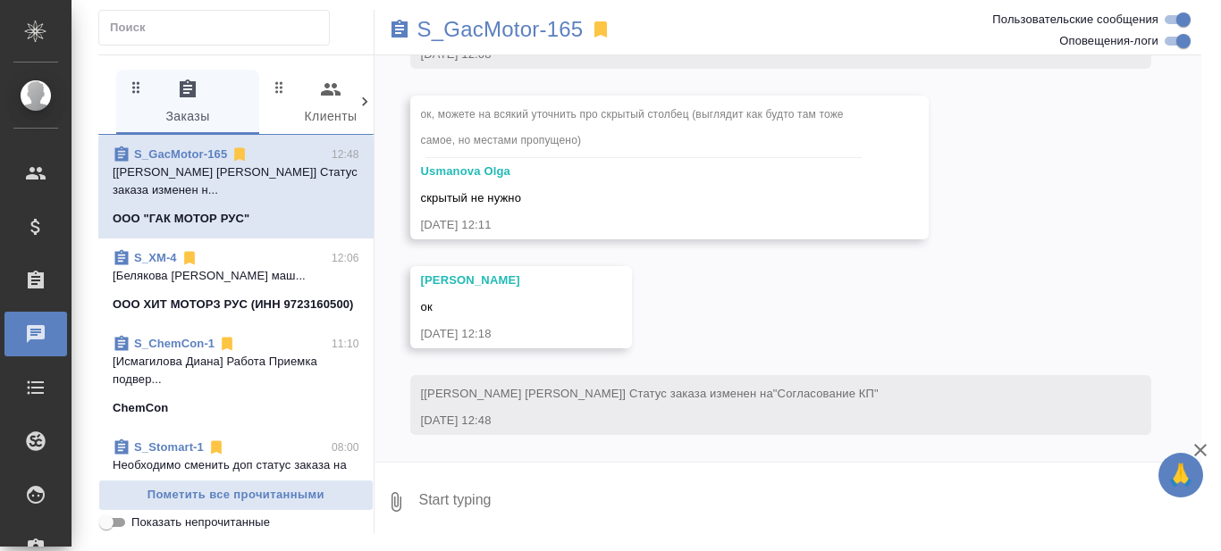
scroll to position [6400, 0]
